Goal: Task Accomplishment & Management: Manage account settings

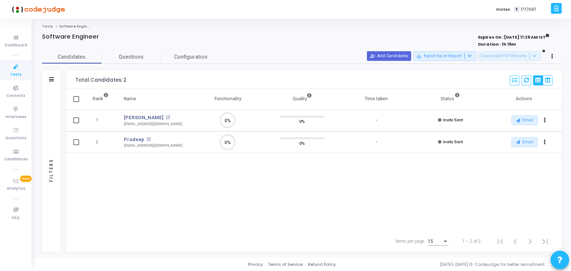
scroll to position [15, 19]
click at [16, 63] on icon at bounding box center [16, 66] width 16 height 9
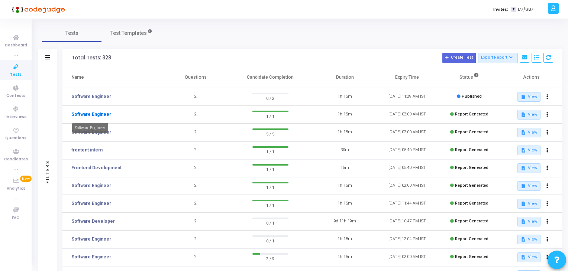
click at [97, 113] on link "Software Engineer" at bounding box center [91, 114] width 40 height 7
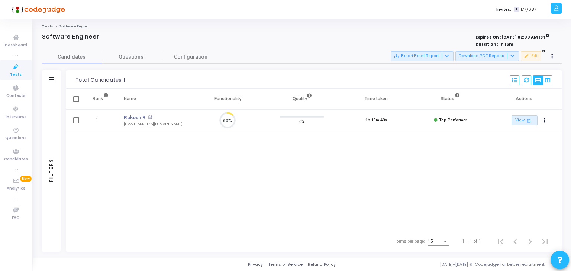
scroll to position [15, 19]
click at [20, 69] on icon at bounding box center [16, 66] width 16 height 9
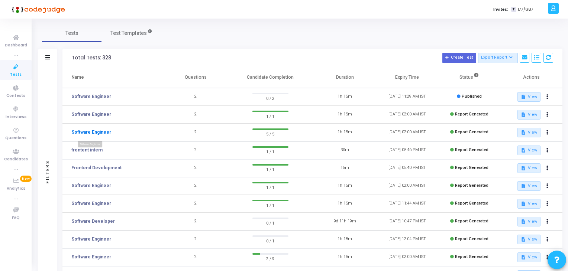
click at [81, 130] on link "Software Engineer" at bounding box center [91, 132] width 40 height 7
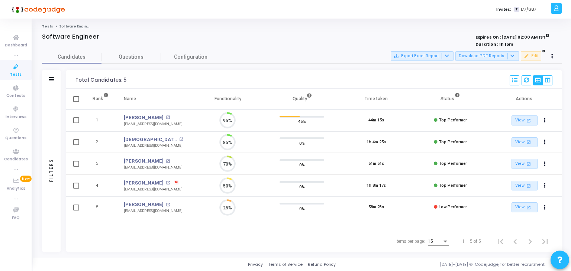
scroll to position [15, 19]
click at [528, 138] on link "View open_in_new" at bounding box center [524, 142] width 26 height 10
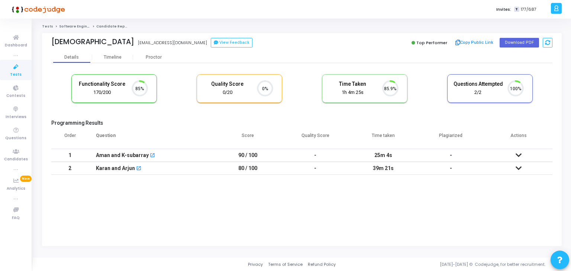
scroll to position [15, 19]
click at [516, 43] on button "Download PDF" at bounding box center [518, 43] width 39 height 10
